Goal: Transaction & Acquisition: Purchase product/service

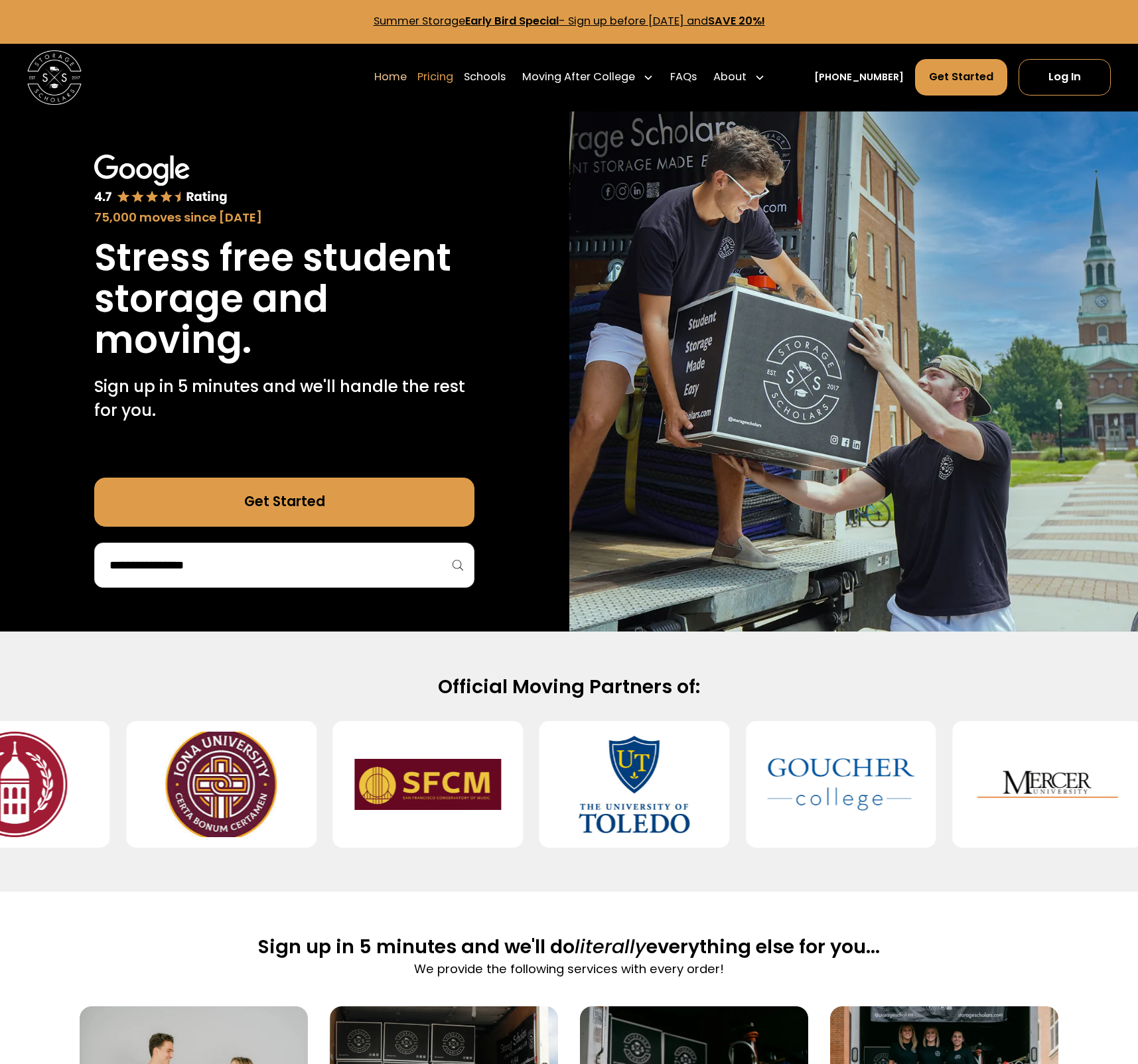
click at [453, 77] on link "Pricing" at bounding box center [435, 77] width 36 height 38
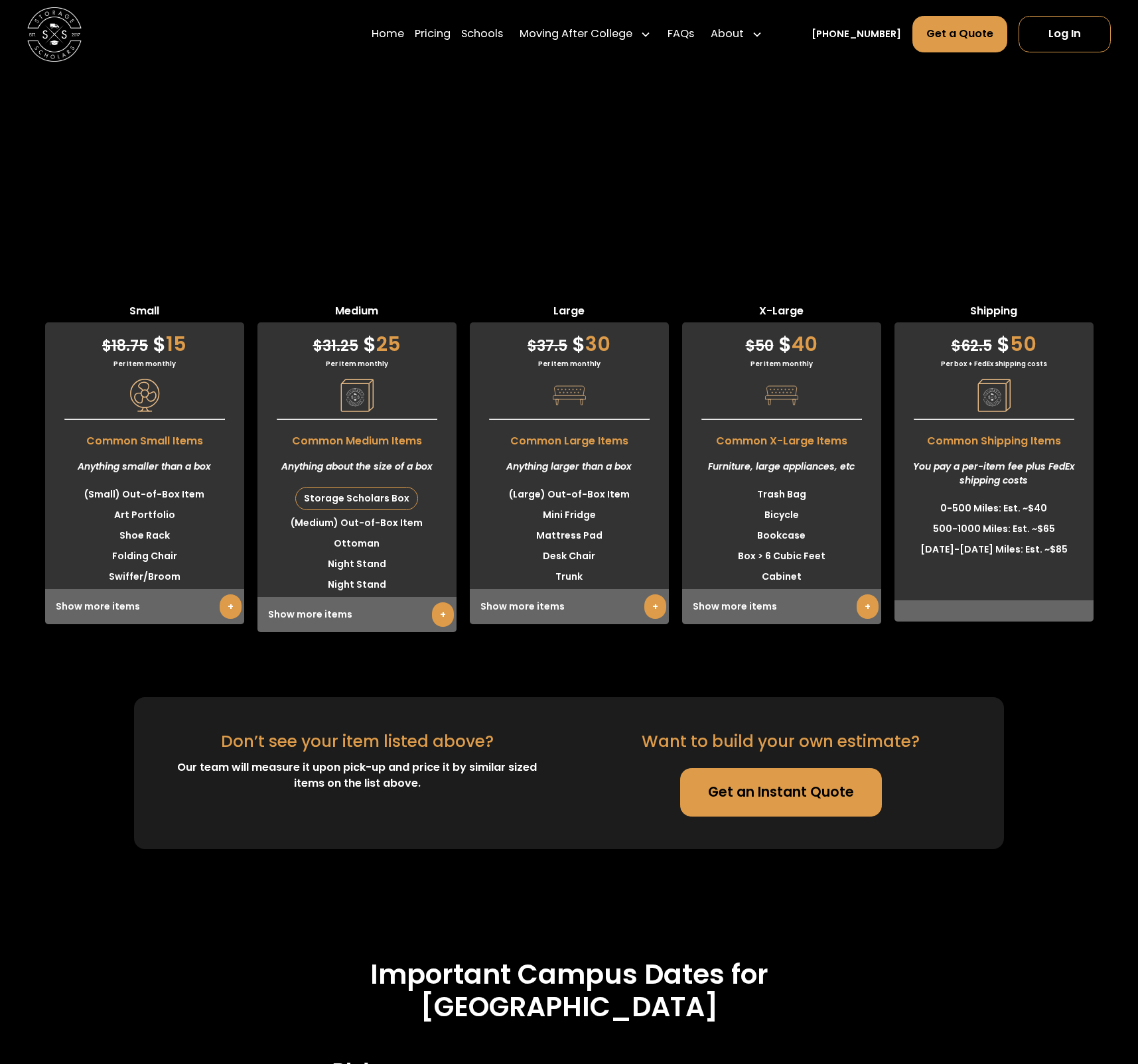
click at [873, 594] on link "+" at bounding box center [867, 606] width 22 height 25
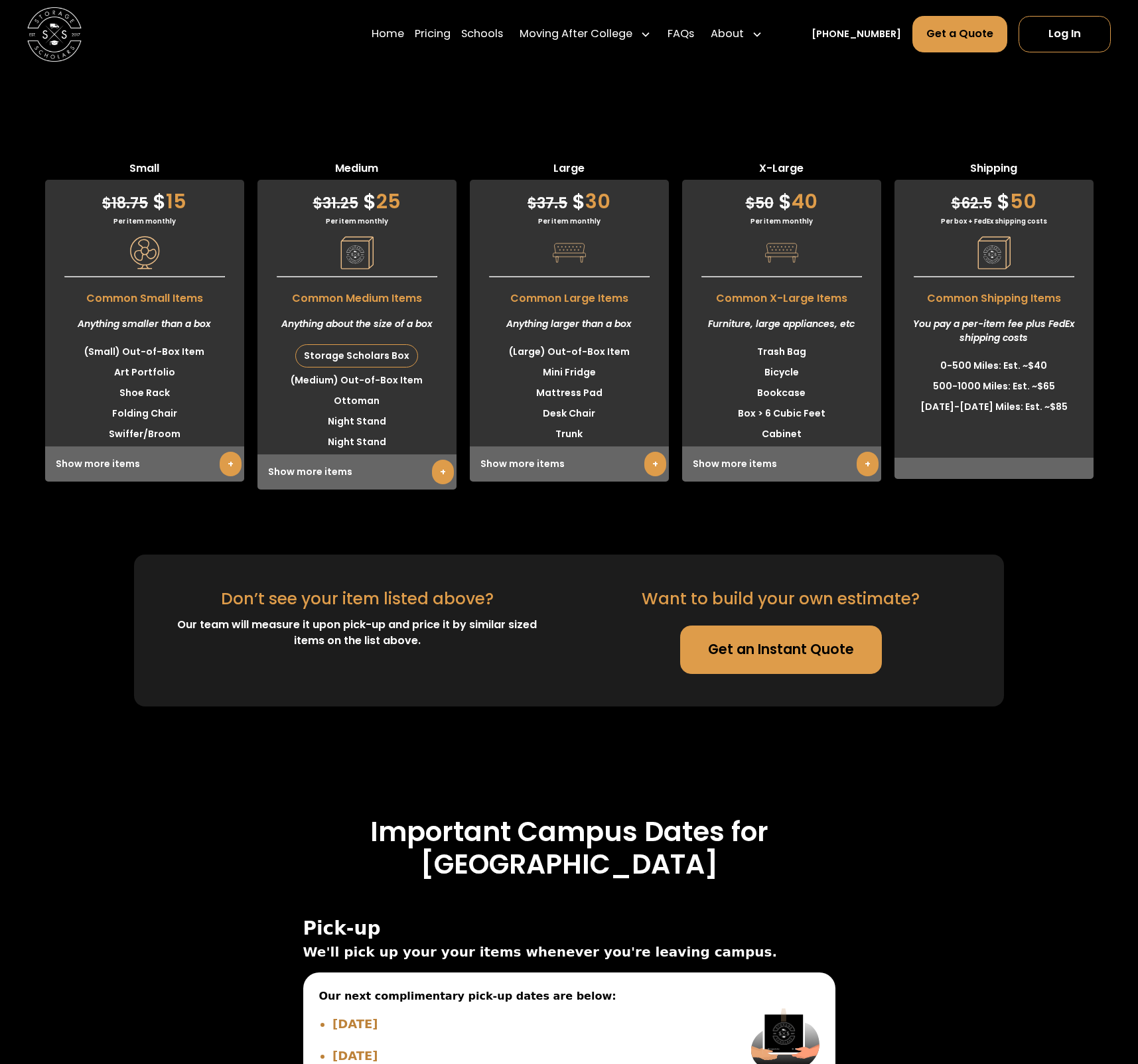
scroll to position [3677, 0]
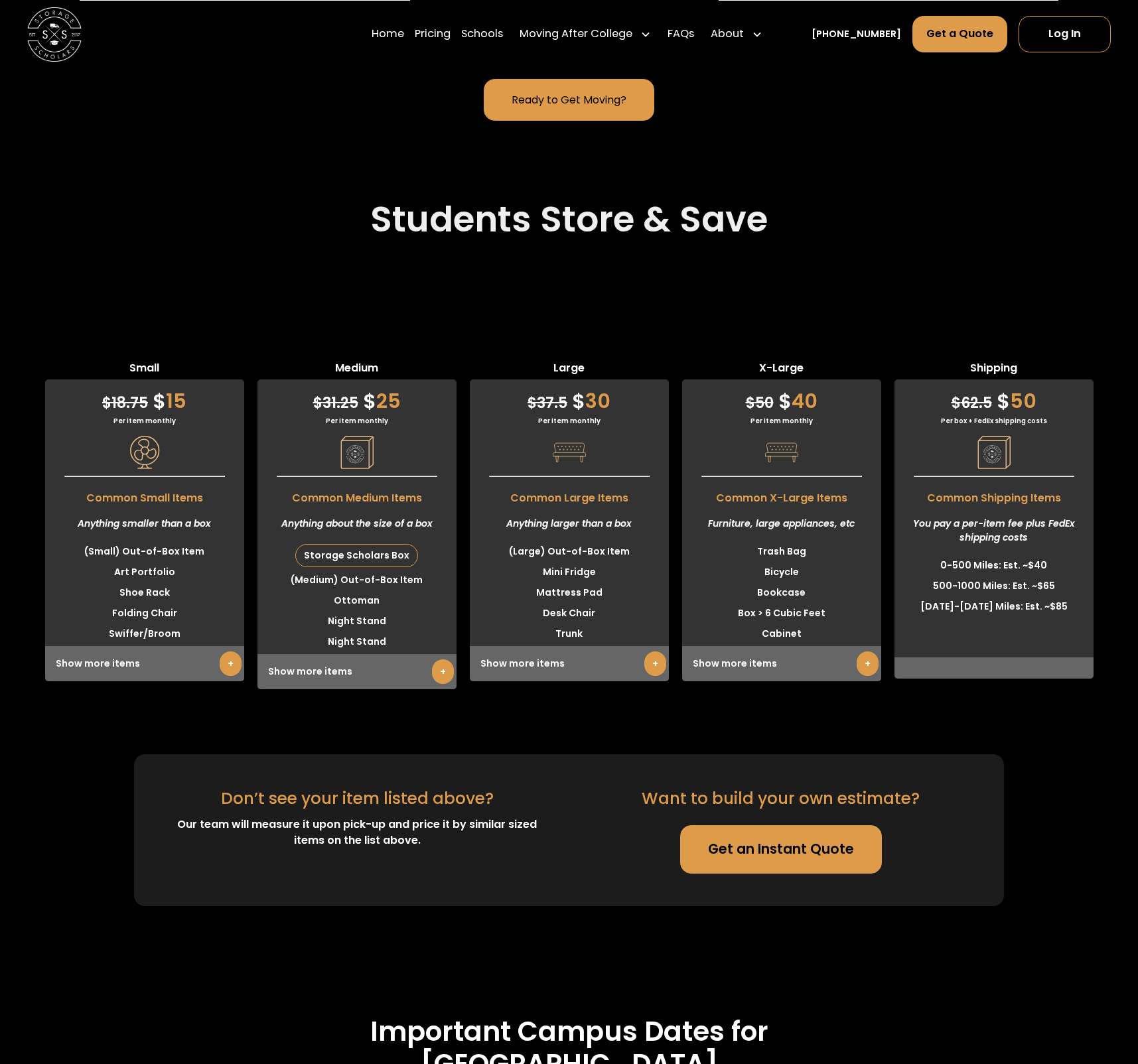
click at [791, 825] on link "Get an Instant Quote" at bounding box center [781, 850] width 201 height 49
